Goal: Task Accomplishment & Management: Manage account settings

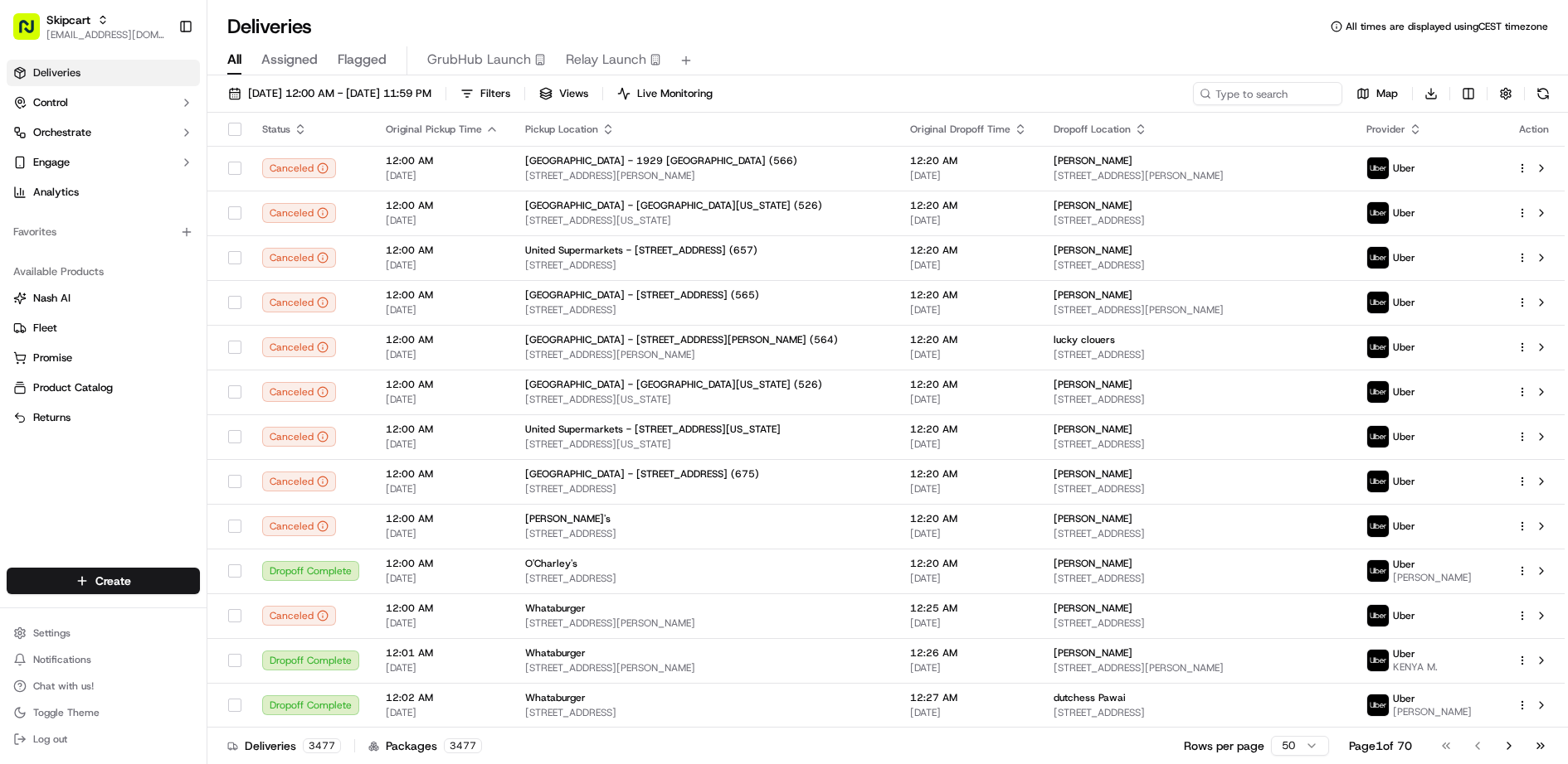
click at [62, 496] on div "Deliveries Control Orchestrate Engage Analytics Favorites Available Products [P…" at bounding box center [103, 304] width 207 height 502
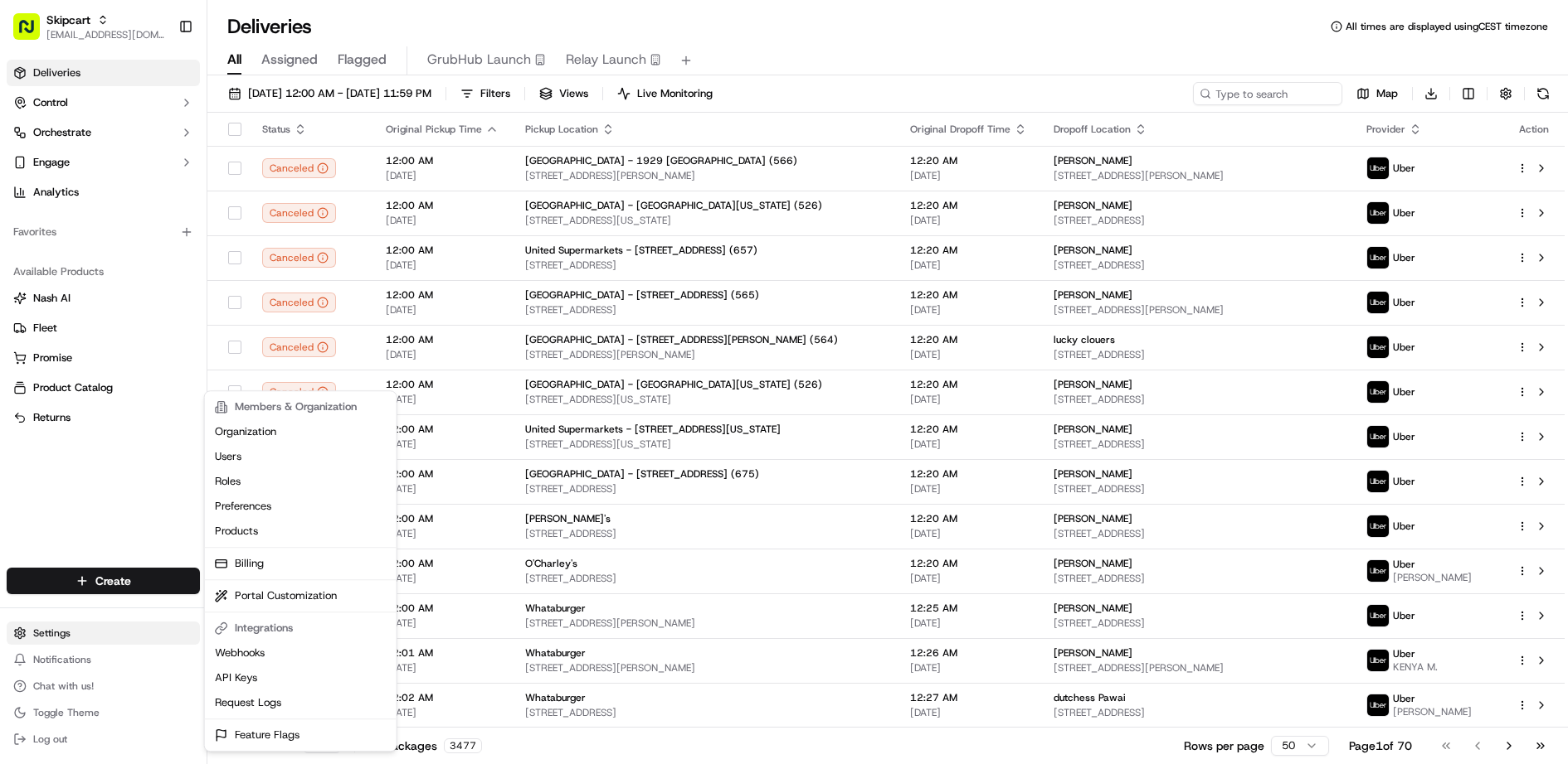
click at [83, 624] on html "Skipcart [EMAIL_ADDRESS][DOMAIN_NAME] Toggle Sidebar Deliveries Control Orchest…" at bounding box center [784, 382] width 1568 height 764
click at [298, 527] on link "Products" at bounding box center [300, 531] width 185 height 25
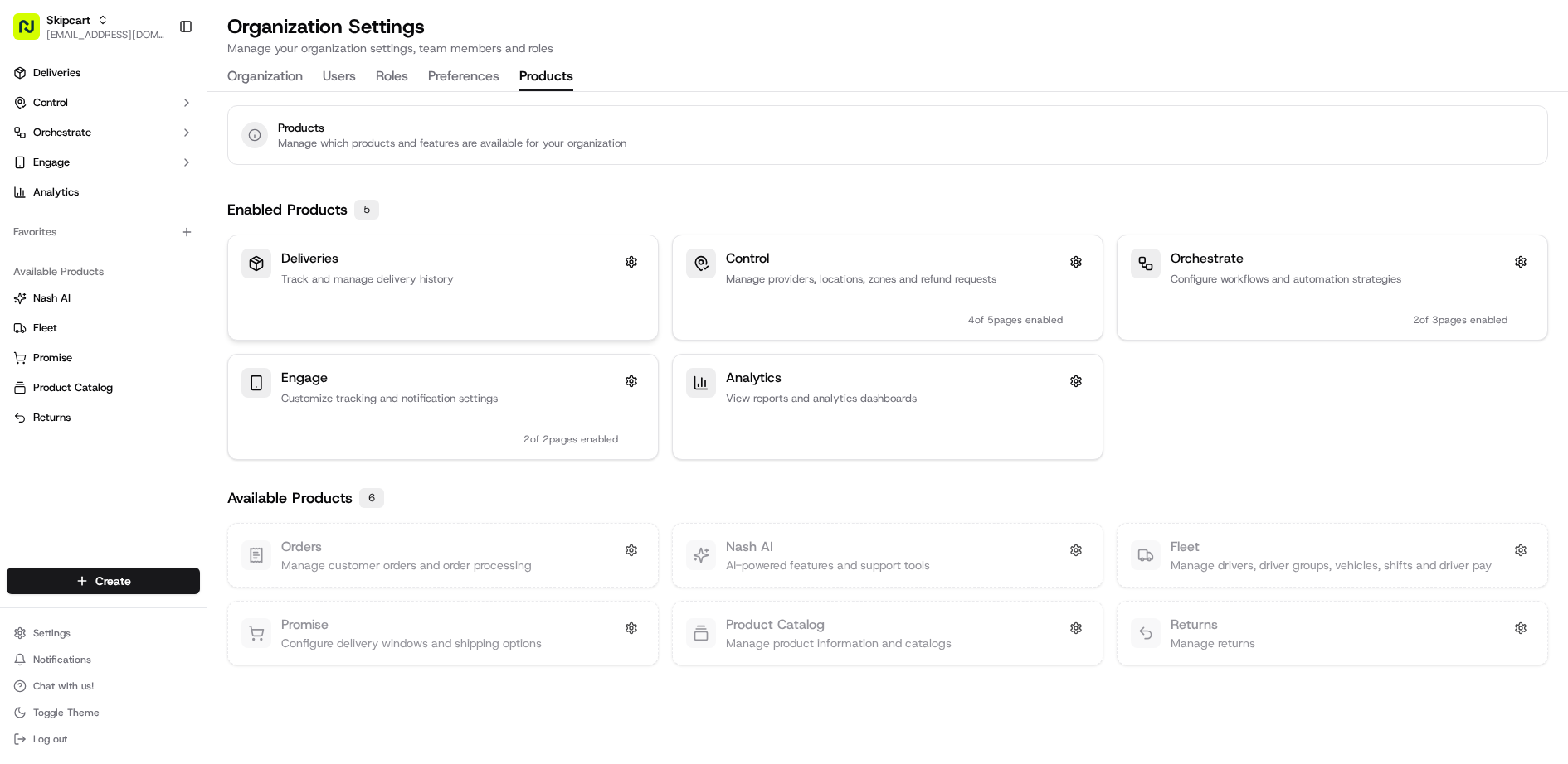
click at [523, 281] on p "Track and manage delivery history" at bounding box center [450, 279] width 337 height 15
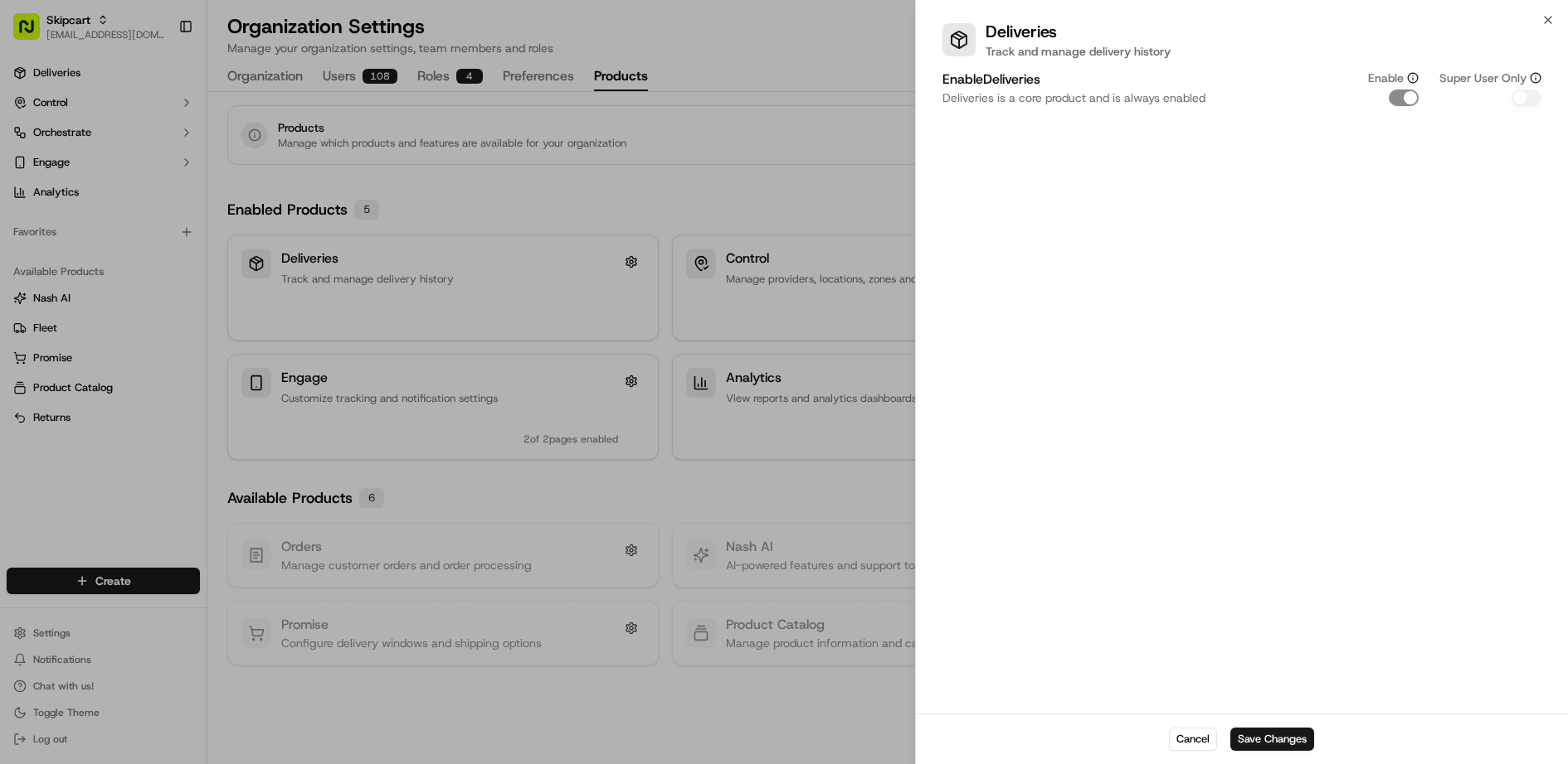
click at [659, 207] on div at bounding box center [784, 382] width 1568 height 764
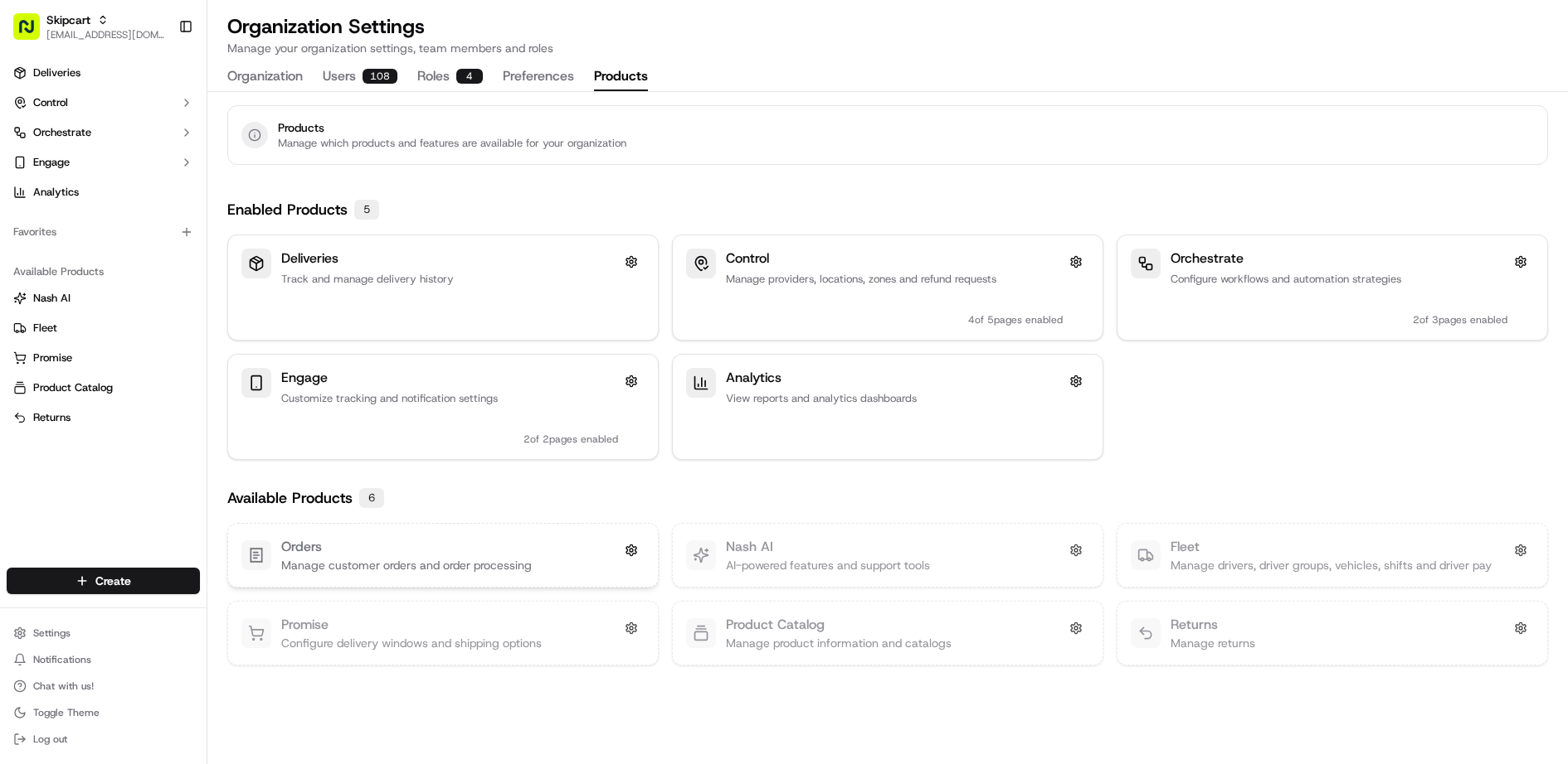
click at [570, 561] on div "Orders Manage customer orders and order processing" at bounding box center [443, 555] width 403 height 37
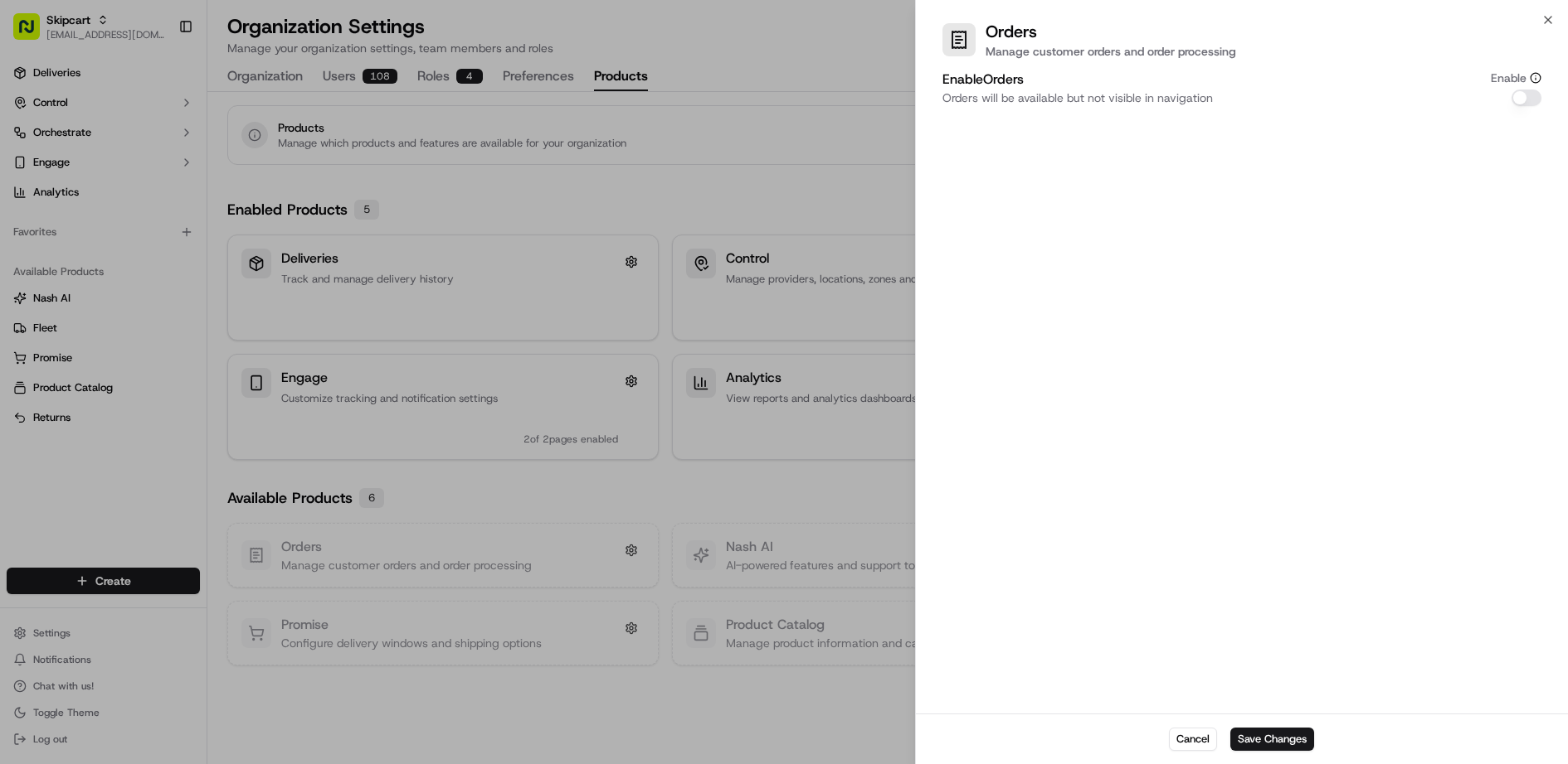
click at [555, 413] on div at bounding box center [784, 382] width 1568 height 764
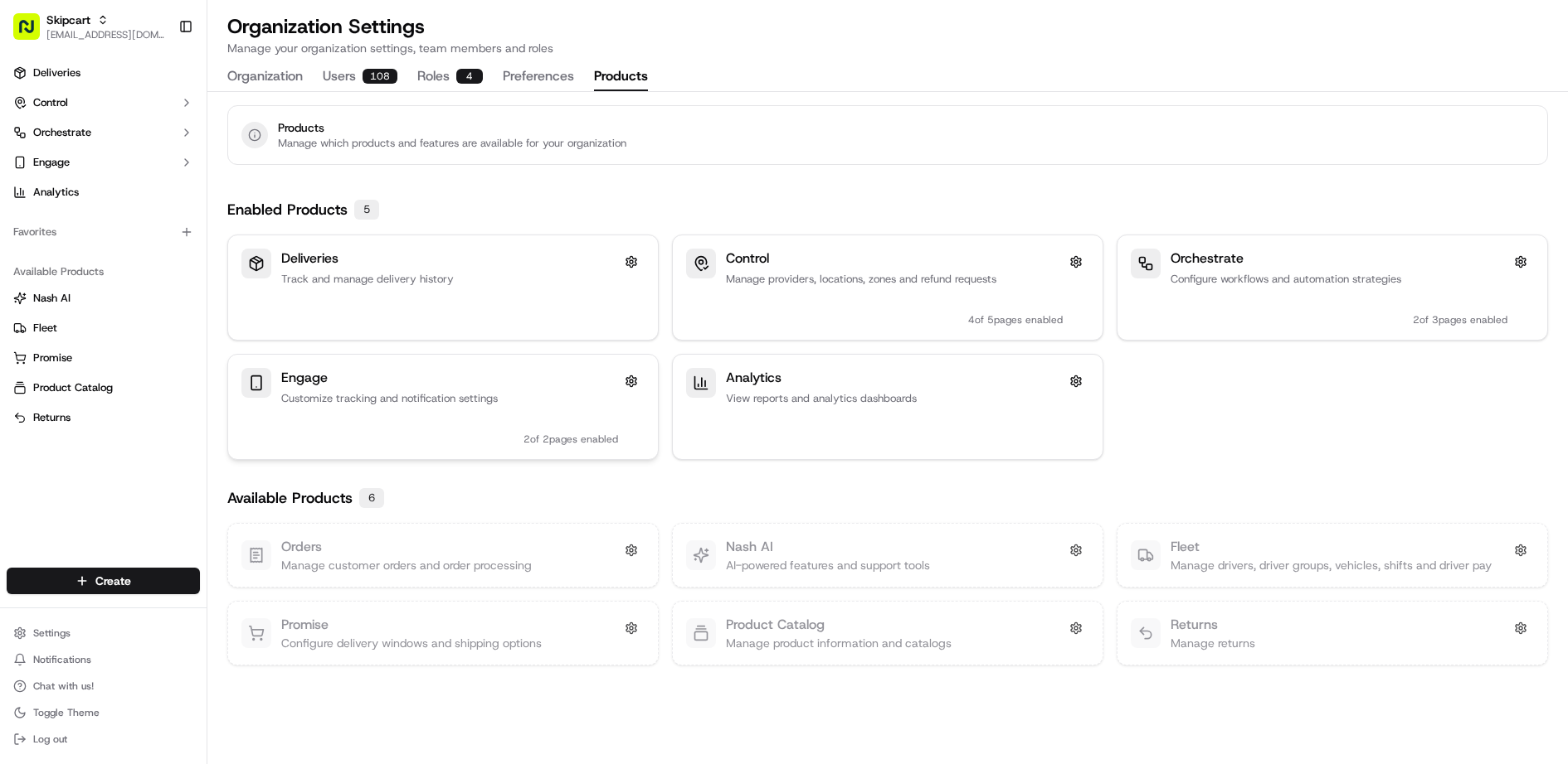
click at [549, 402] on p "Customize tracking and notification settings" at bounding box center [450, 399] width 337 height 15
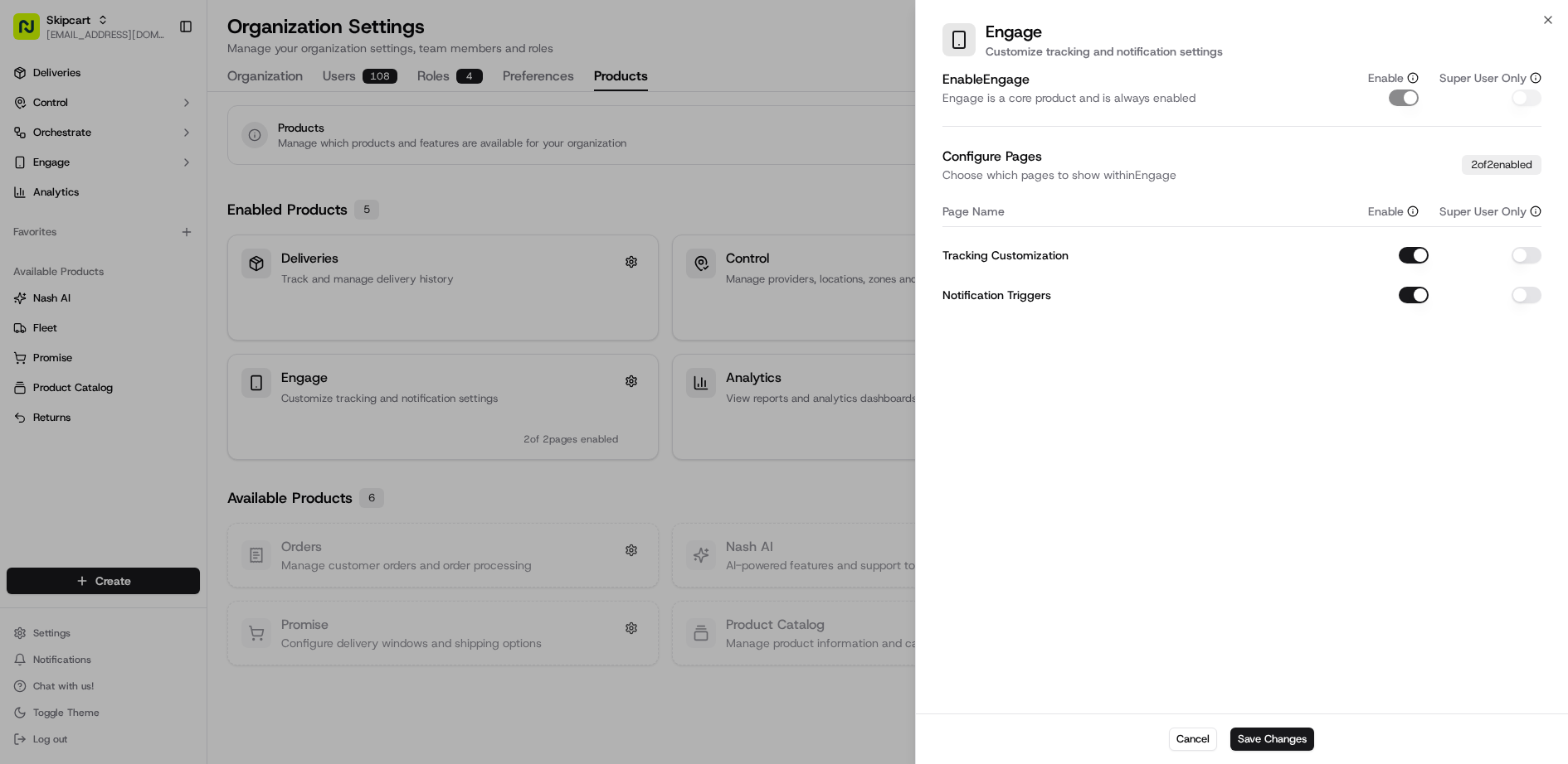
click at [514, 268] on div at bounding box center [784, 382] width 1568 height 764
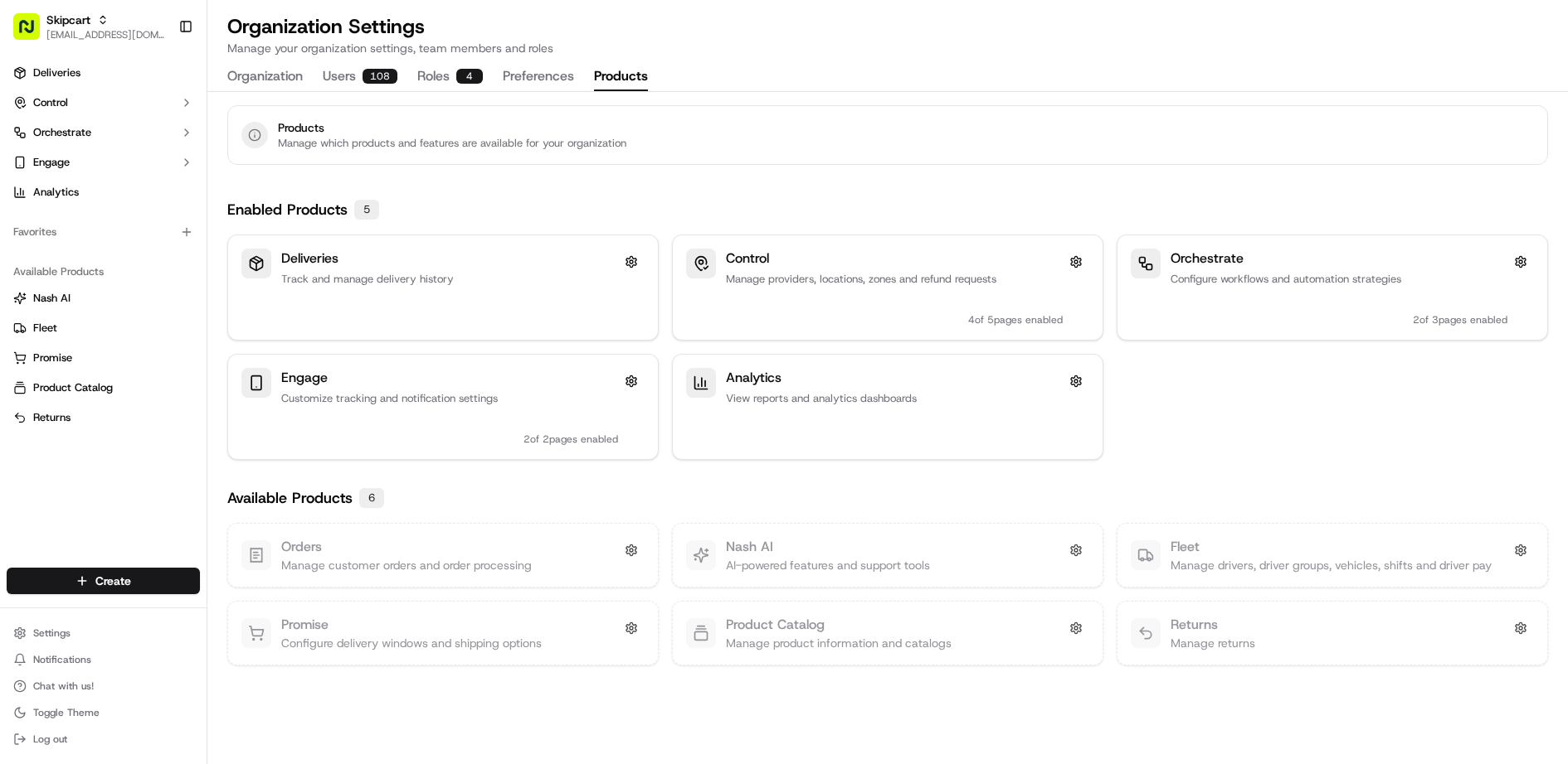
click at [514, 268] on div "Deliveries Track and manage delivery history" at bounding box center [450, 287] width 337 height 78
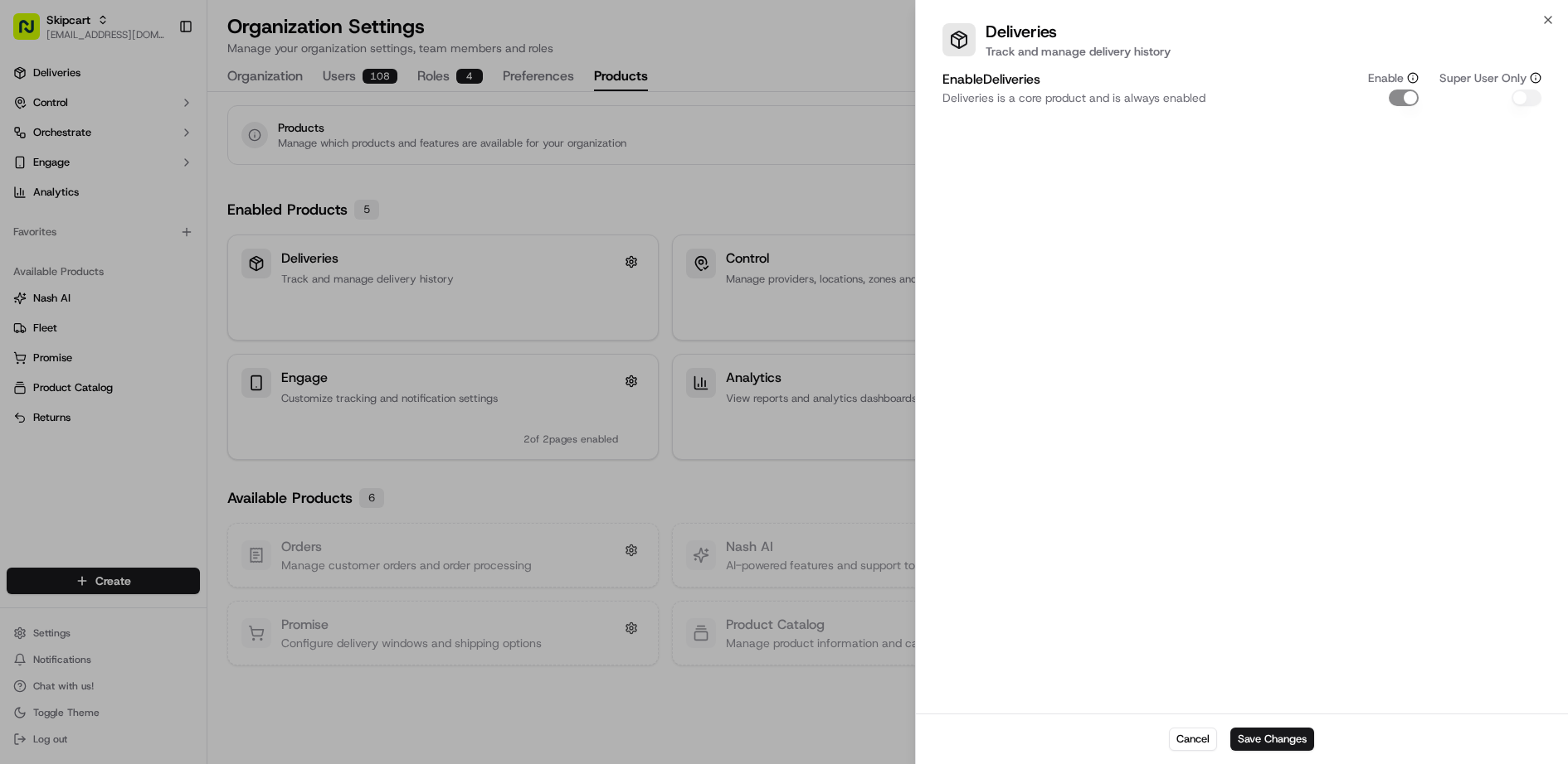
click at [581, 359] on div at bounding box center [784, 382] width 1568 height 764
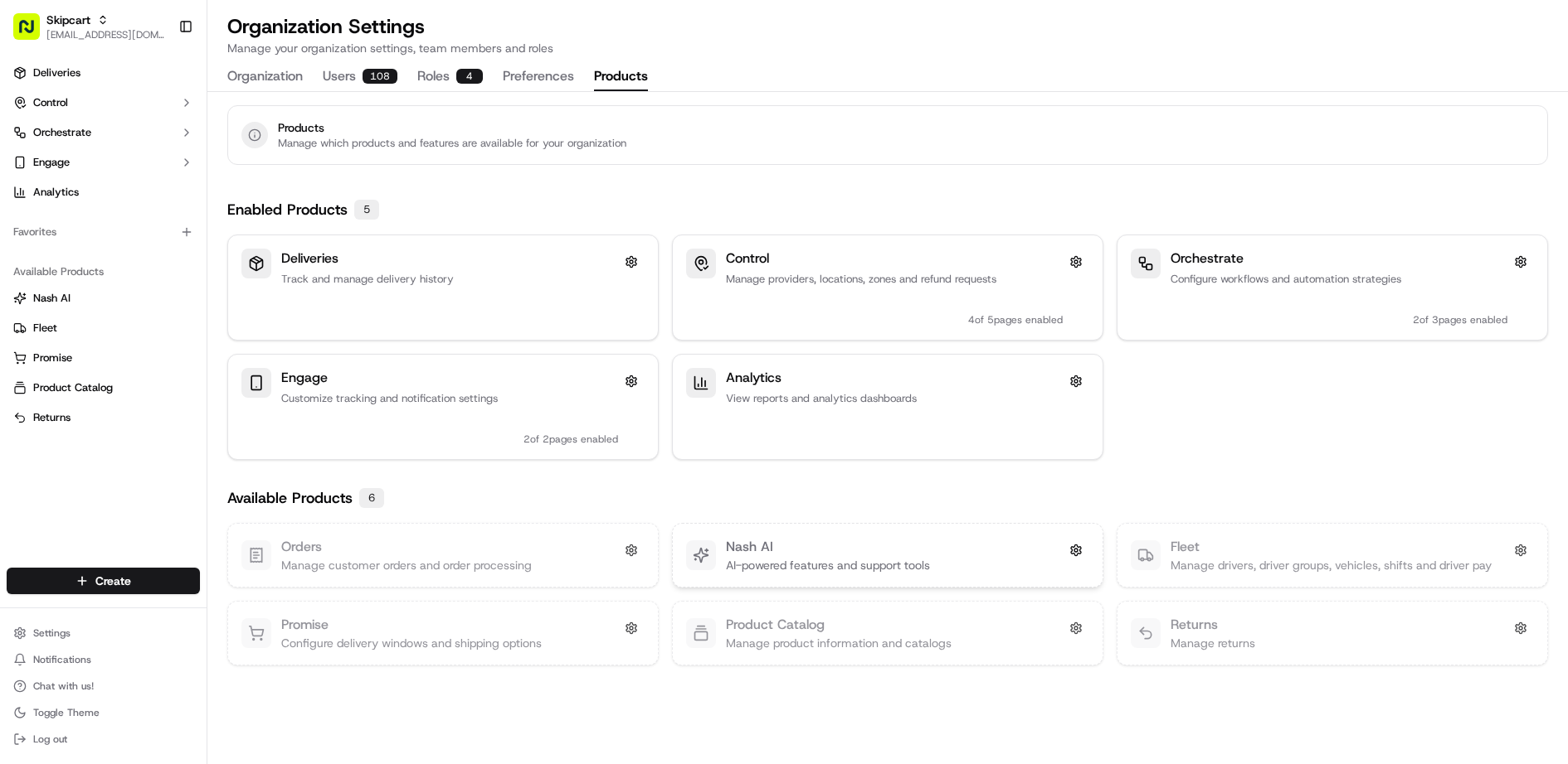
click at [859, 537] on div "Nash AI" at bounding box center [828, 547] width 204 height 20
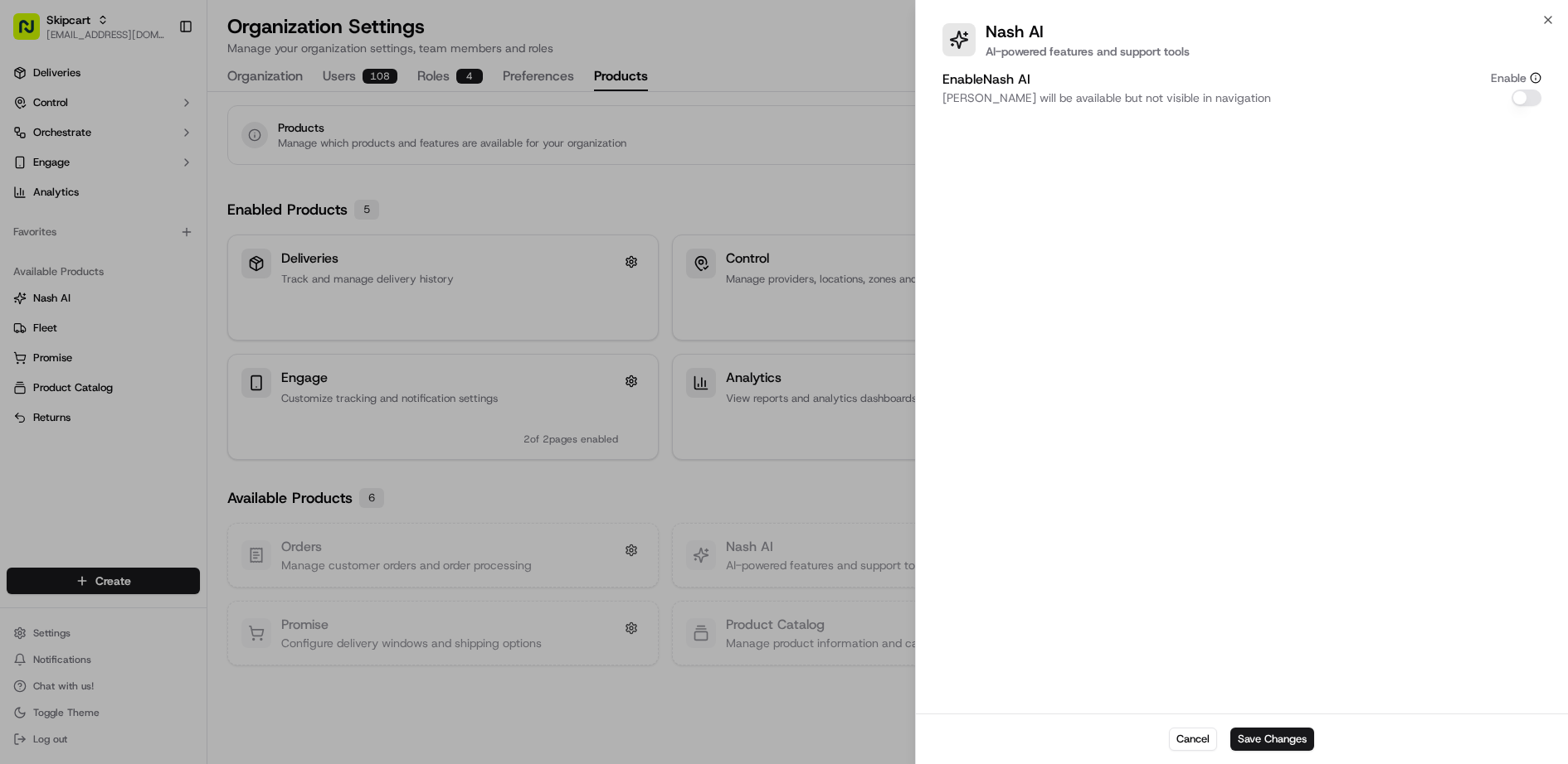
click at [1518, 102] on button "Enable [PERSON_NAME]" at bounding box center [1526, 98] width 30 height 17
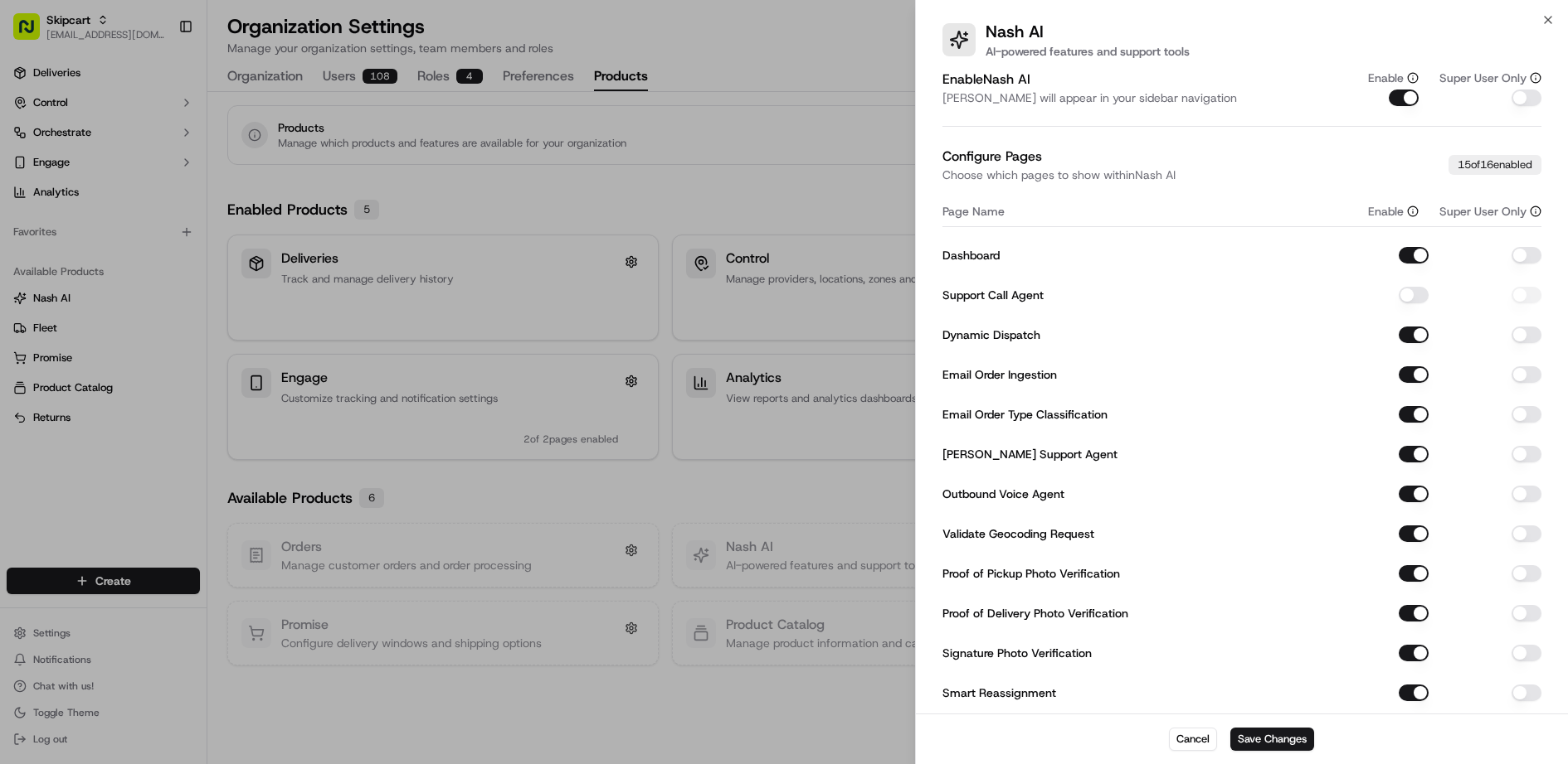
type button "on"
